Goal: Task Accomplishment & Management: Manage account settings

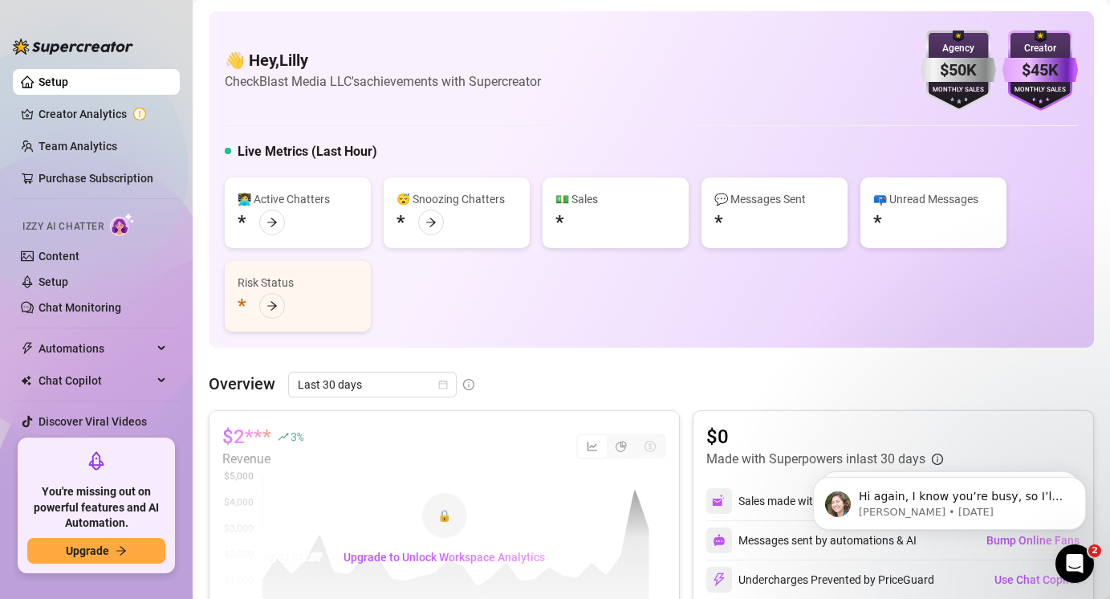
click at [818, 69] on div "👋 Hey, Lilly Check Blast Media LLC's achievements with Supercreator $50K Agency…" at bounding box center [651, 70] width 853 height 80
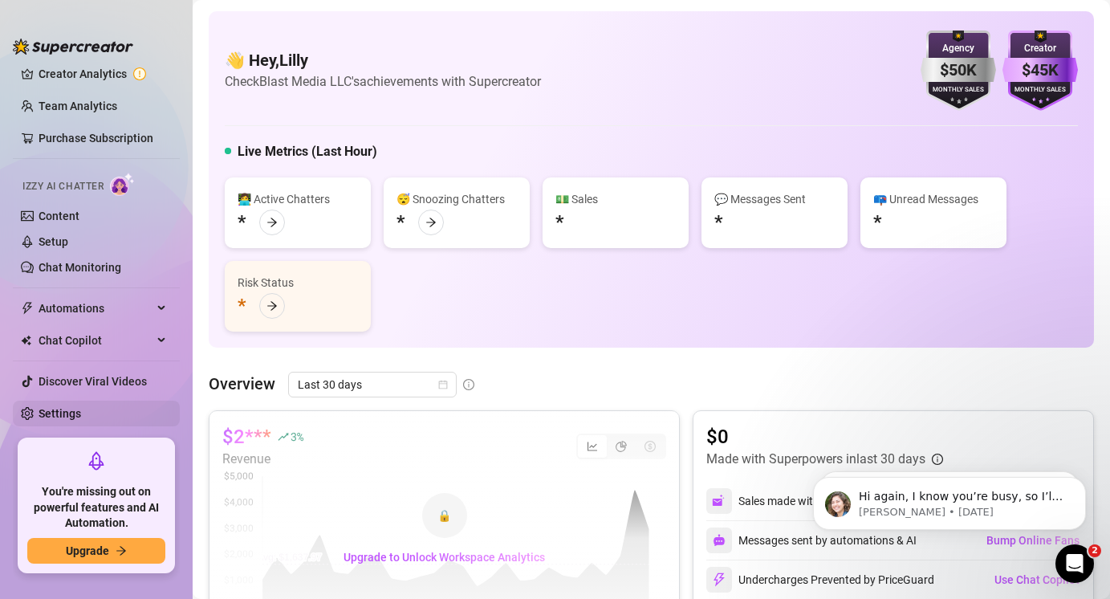
click at [64, 413] on link "Settings" at bounding box center [60, 413] width 43 height 13
